Goal: Task Accomplishment & Management: Use online tool/utility

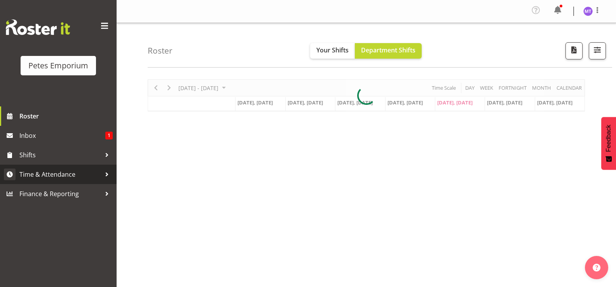
click at [65, 173] on span "Time & Attendance" at bounding box center [60, 175] width 82 height 12
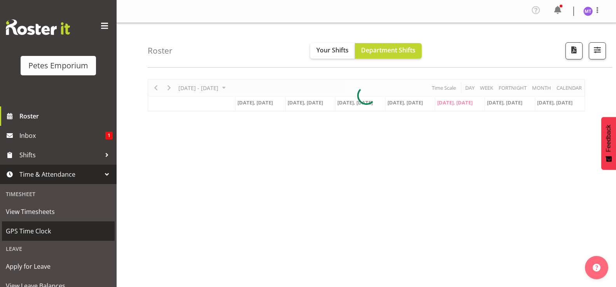
click at [43, 229] on span "GPS Time Clock" at bounding box center [58, 231] width 105 height 12
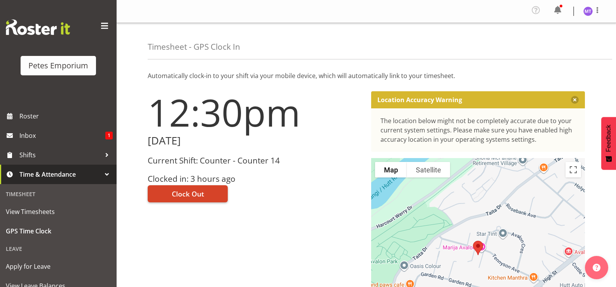
click at [201, 187] on button "Clock Out" at bounding box center [188, 193] width 80 height 17
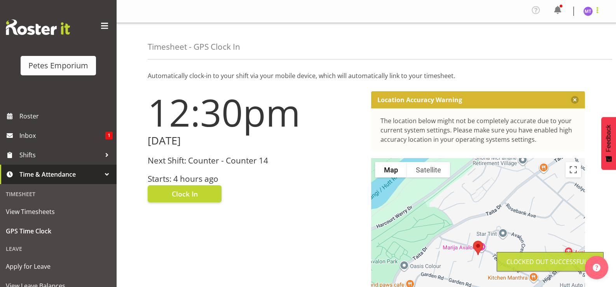
click at [600, 12] on span at bounding box center [596, 9] width 9 height 9
click at [563, 46] on link "Log Out" at bounding box center [564, 43] width 75 height 14
